Goal: Information Seeking & Learning: Learn about a topic

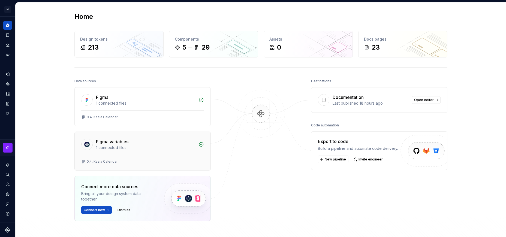
click at [111, 162] on div "0.4. Kasia Calendar" at bounding box center [102, 161] width 31 height 4
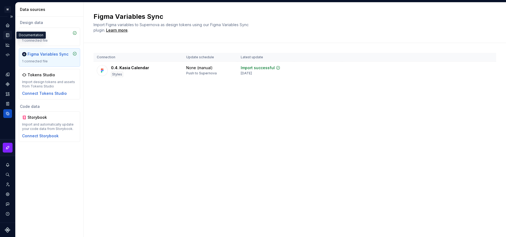
click at [8, 35] on icon "Documentation" at bounding box center [8, 35] width 2 height 3
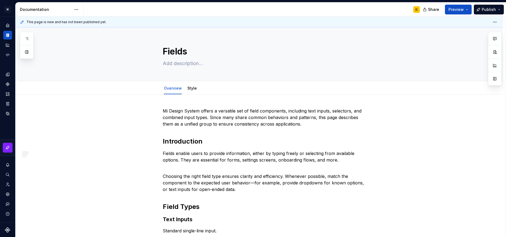
type textarea "*"
